Goal: Task Accomplishment & Management: Complete application form

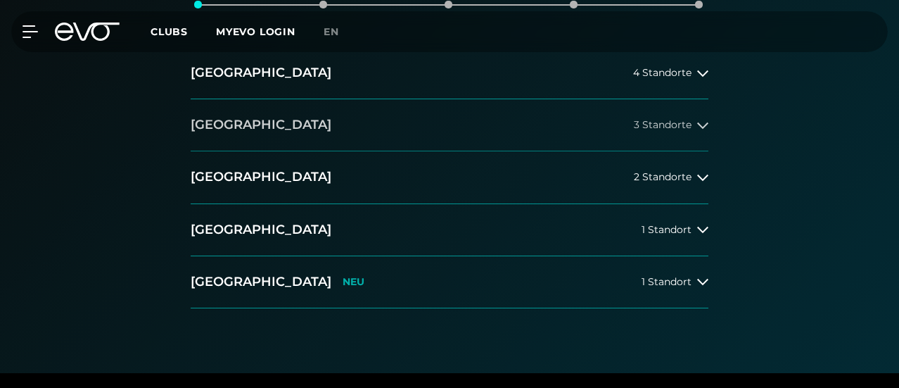
scroll to position [304, 0]
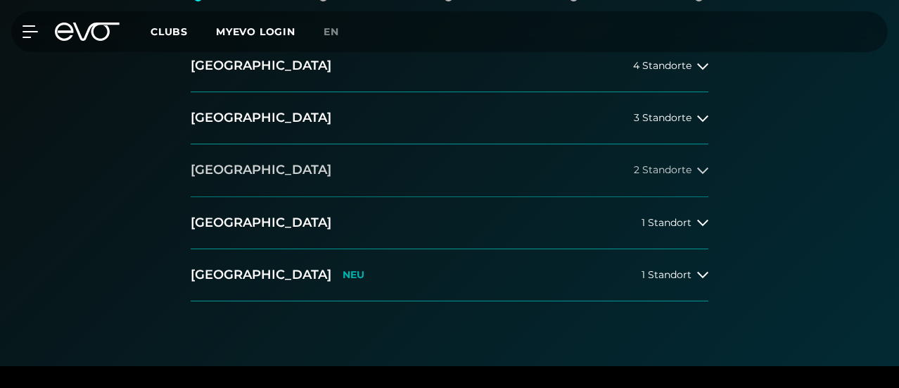
click at [521, 196] on button "[GEOGRAPHIC_DATA] 2 Standorte" at bounding box center [450, 170] width 518 height 52
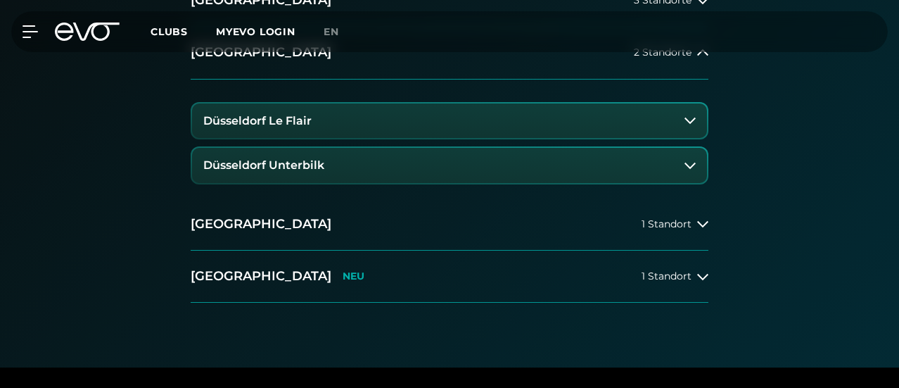
scroll to position [422, 0]
click at [331, 138] on button "Düsseldorf Le Flair" at bounding box center [449, 120] width 515 height 35
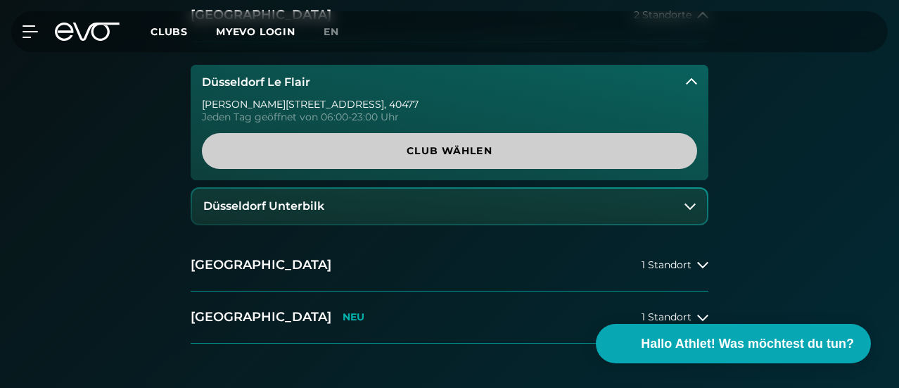
scroll to position [462, 0]
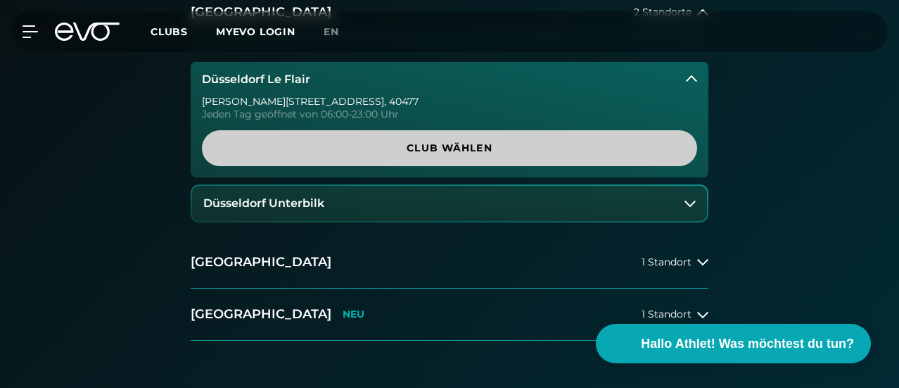
click at [373, 156] on span "Club wählen" at bounding box center [450, 148] width 462 height 15
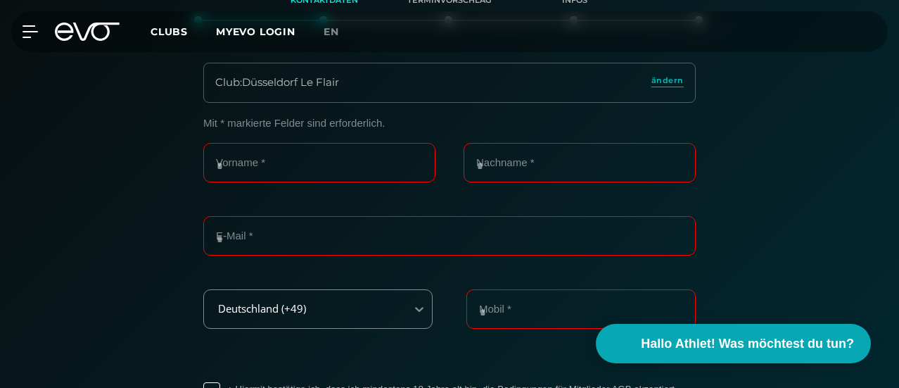
scroll to position [299, 0]
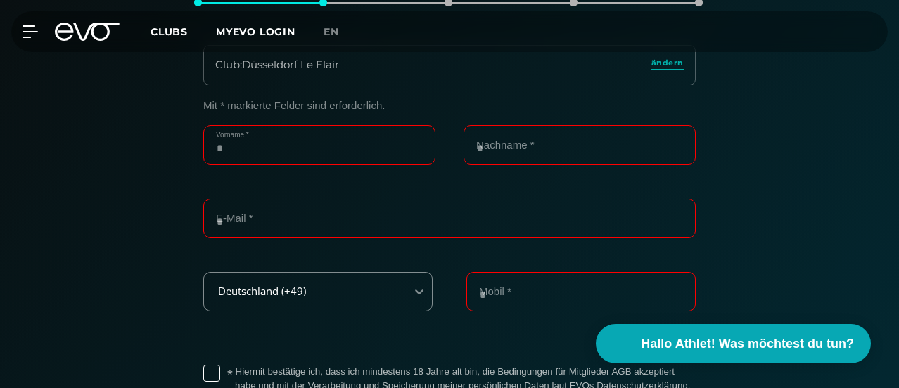
click at [286, 165] on input "Vorname *" at bounding box center [319, 144] width 232 height 39
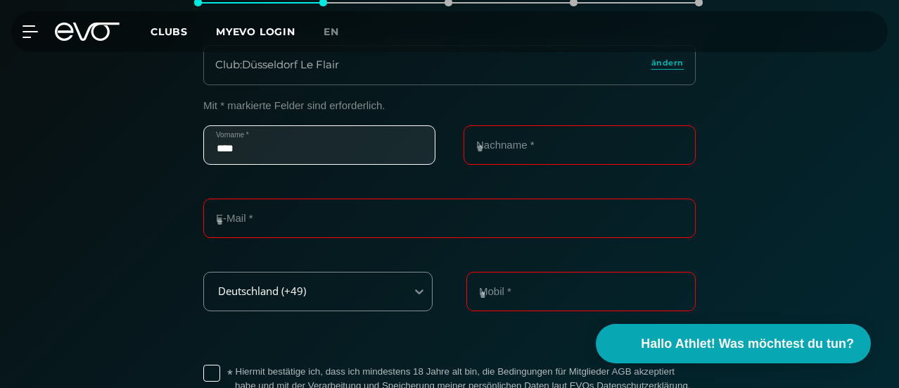
type input "****"
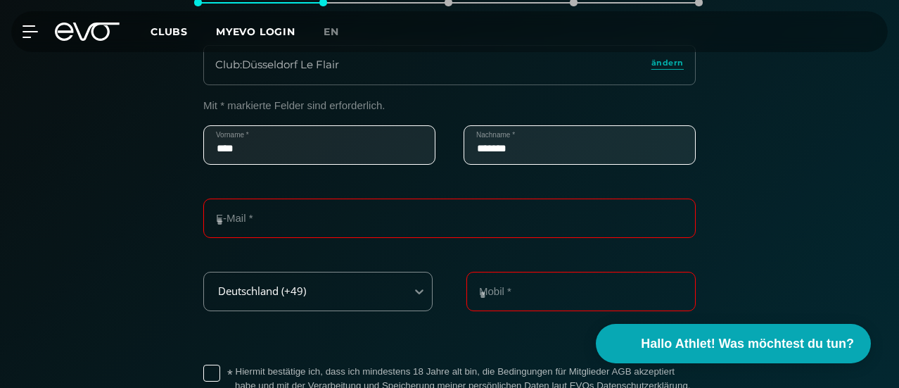
type input "*******"
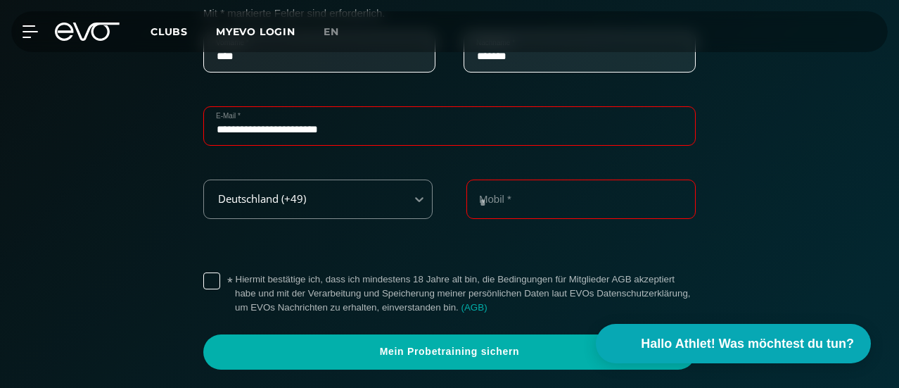
scroll to position [392, 0]
type input "**********"
click at [467, 218] on input "Mobil *" at bounding box center [581, 198] width 229 height 39
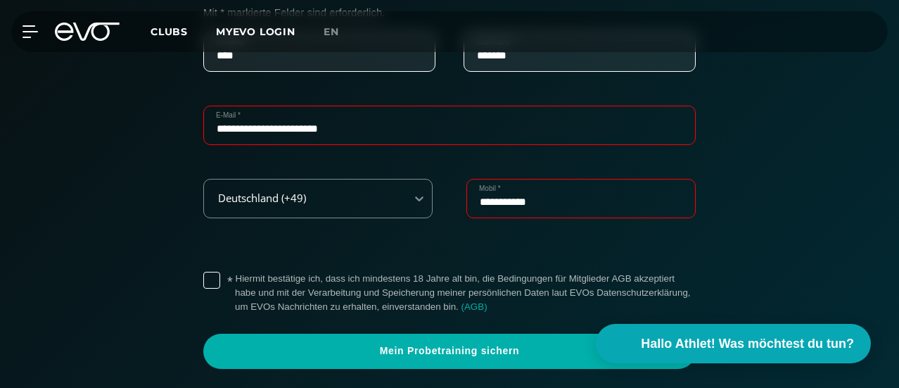
type input "**********"
click at [153, 337] on div "**********" at bounding box center [449, 187] width 885 height 362
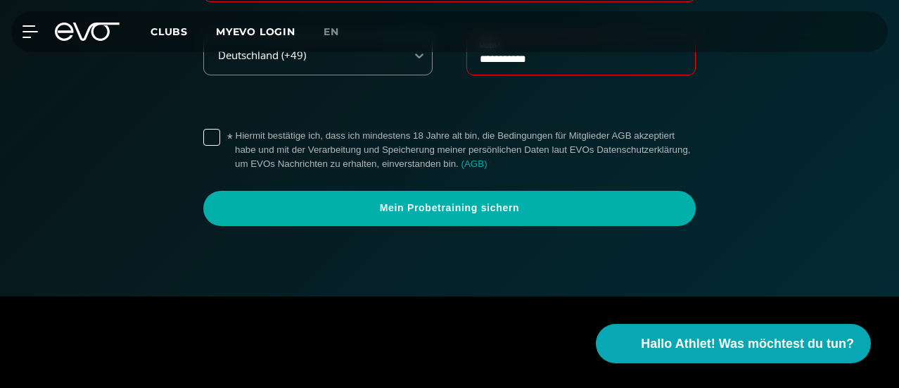
scroll to position [539, 0]
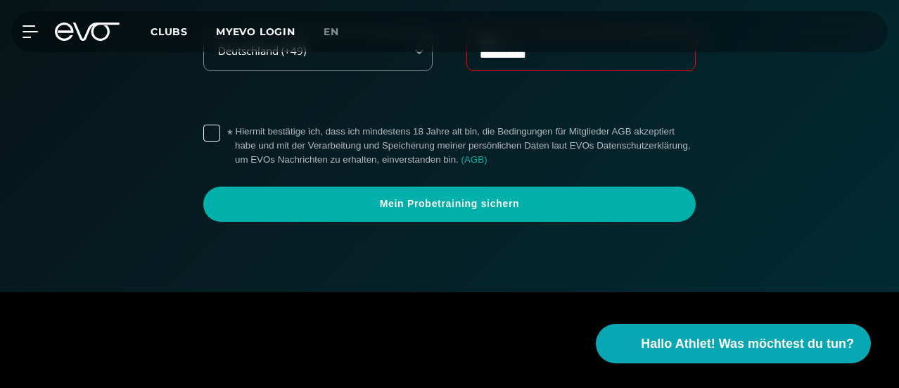
click at [235, 167] on label "* Hiermit bestätige ich, dass ich mindestens 18 Jahre alt bin, die Bedingungen …" at bounding box center [465, 146] width 461 height 42
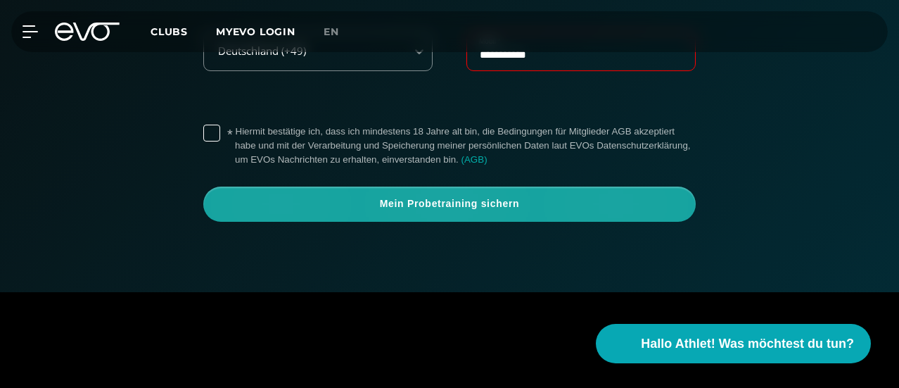
click at [318, 211] on span "Mein Probetraining sichern" at bounding box center [449, 204] width 459 height 14
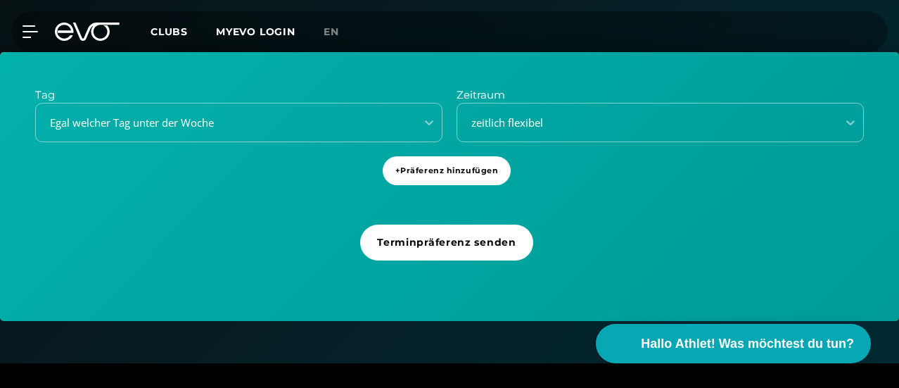
scroll to position [473, 0]
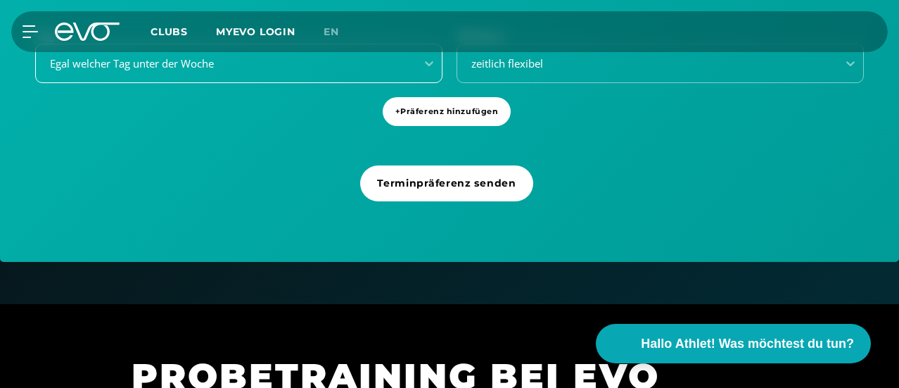
click at [318, 83] on div "Egal welcher Tag unter der Woche" at bounding box center [238, 63] width 407 height 39
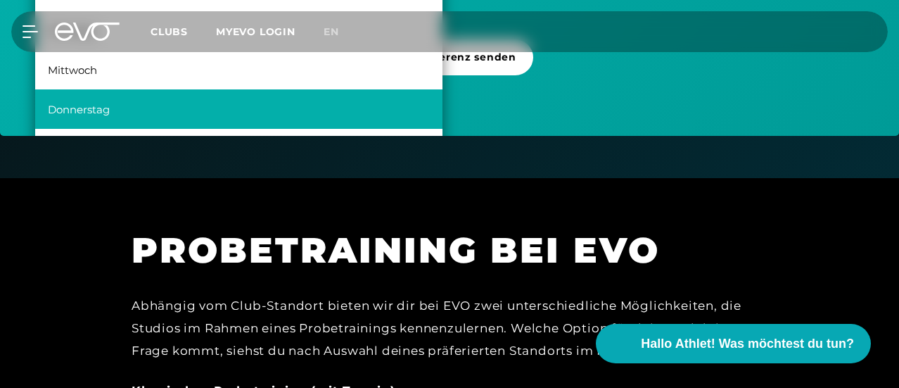
scroll to position [0, 0]
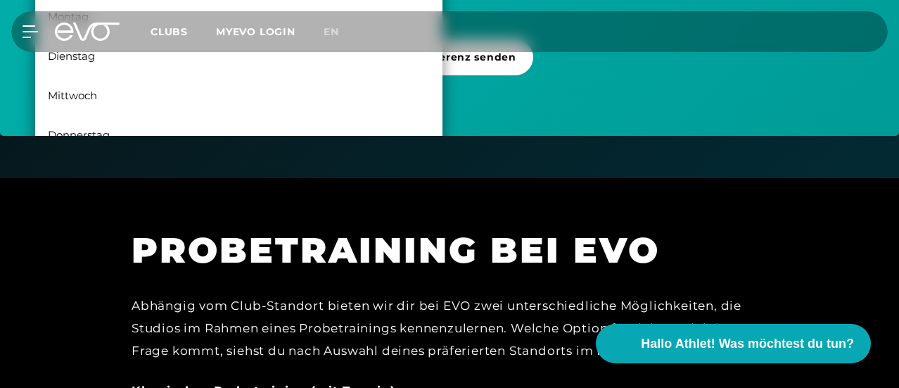
click at [560, 136] on div "Tag 6 results available. Use Up and Down to choose options, press Enter to sele…" at bounding box center [449, 1] width 899 height 269
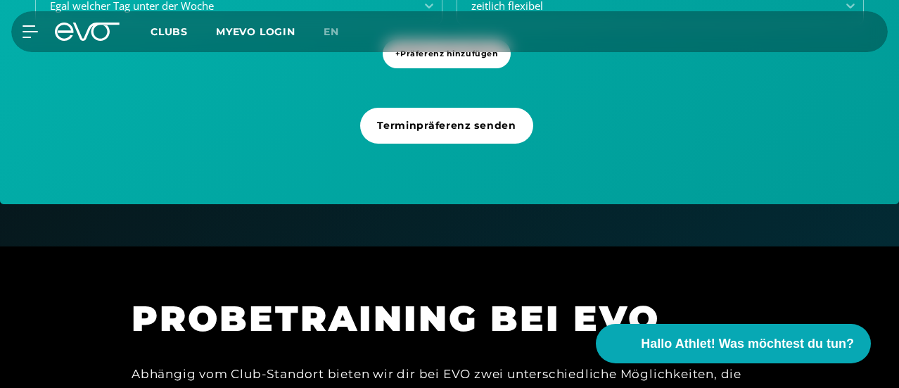
scroll to position [579, 0]
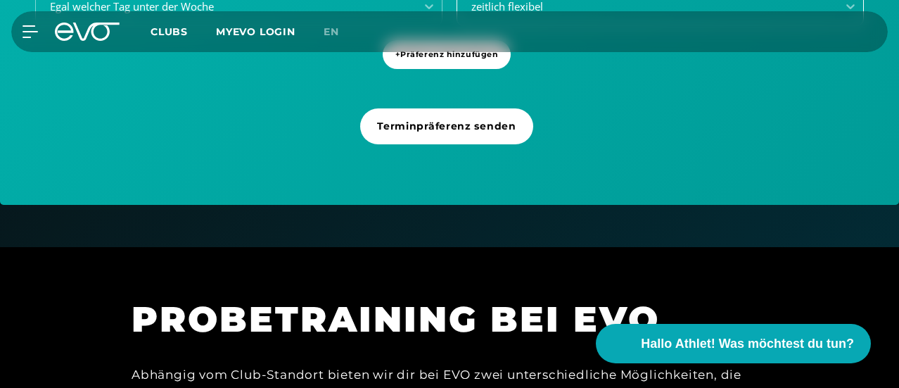
click at [522, 26] on div "zeitlich flexibel" at bounding box center [660, 6] width 407 height 39
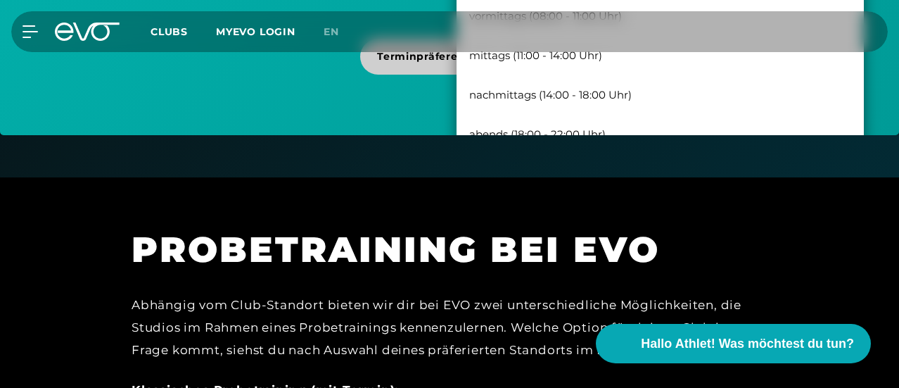
scroll to position [650, 0]
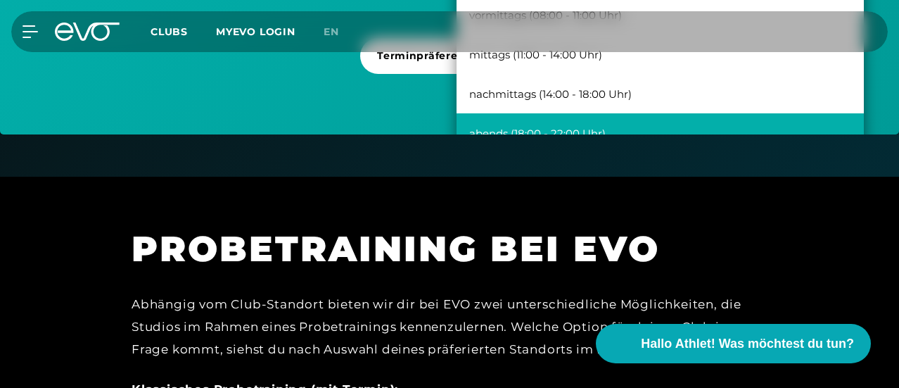
click at [541, 153] on div "abends (18:00 - 22:00 Uhr)" at bounding box center [660, 132] width 407 height 39
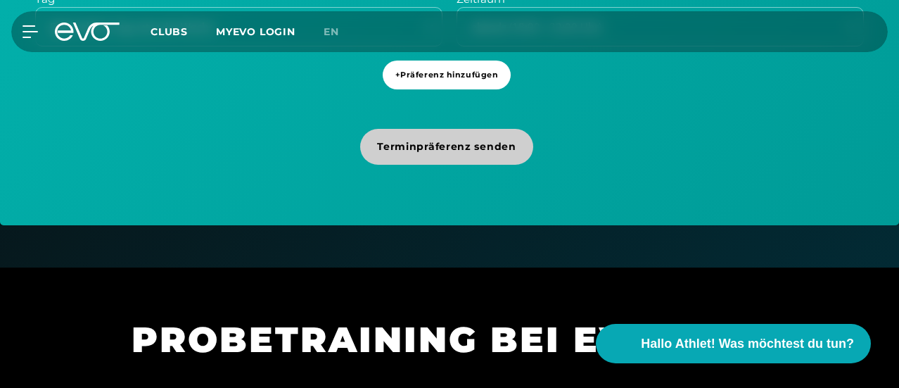
scroll to position [557, 0]
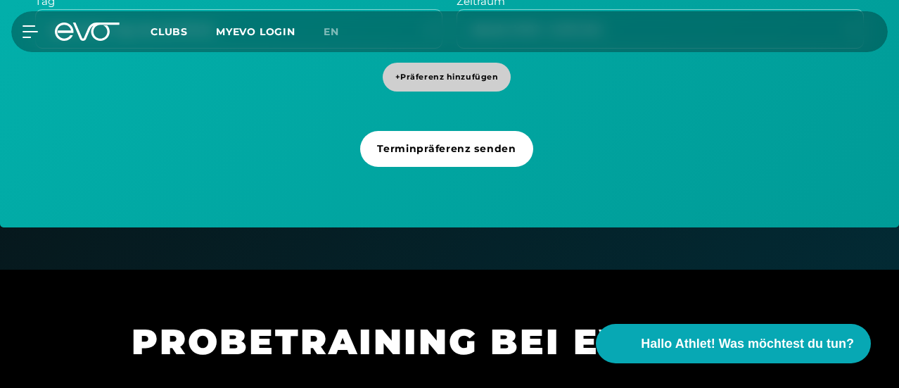
click at [465, 83] on span "+ Präferenz hinzufügen" at bounding box center [447, 77] width 103 height 12
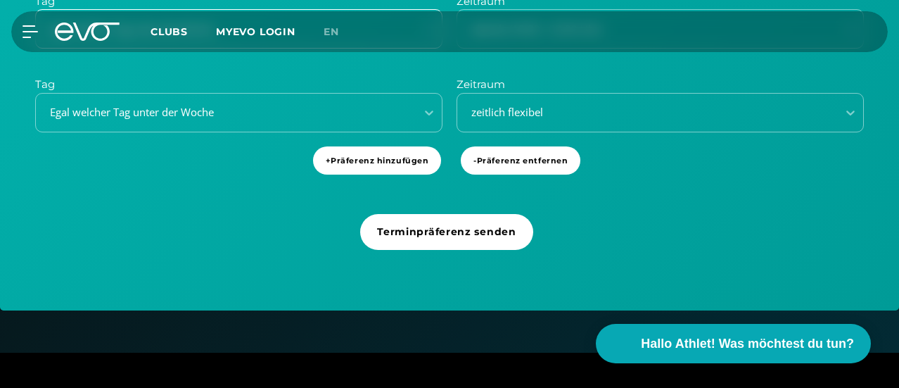
click at [373, 37] on div "Egal welcher Tag unter der Woche" at bounding box center [221, 29] width 369 height 16
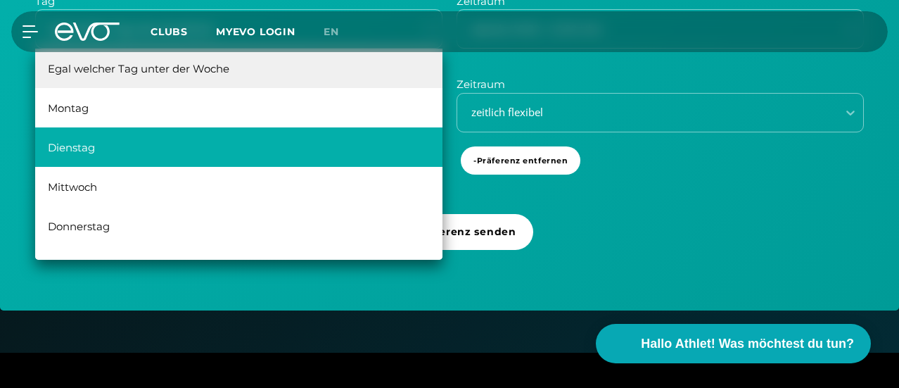
scroll to position [25, 0]
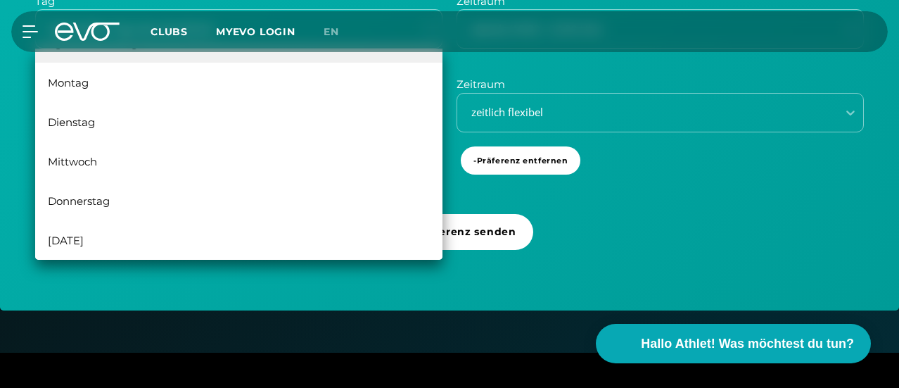
click at [648, 268] on div "Tag 6 results available. Use Up and Down to choose options, press Enter to sele…" at bounding box center [449, 134] width 899 height 353
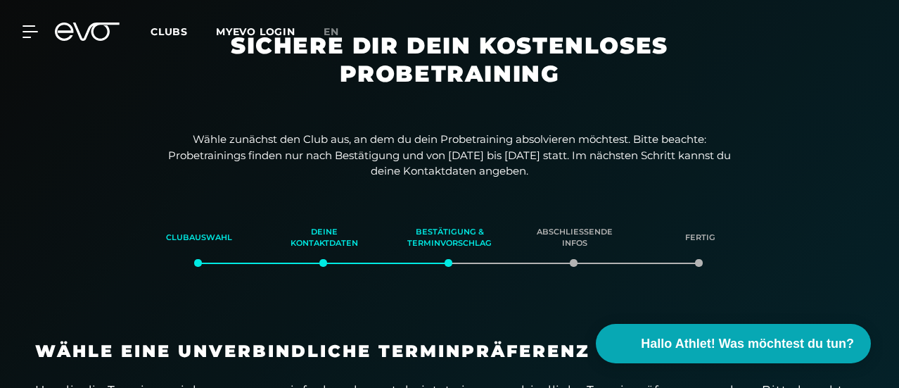
scroll to position [0, 0]
